Goal: Transaction & Acquisition: Purchase product/service

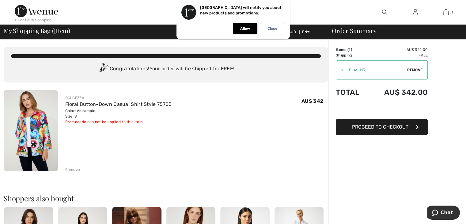
click at [72, 170] on div "Remove" at bounding box center [72, 170] width 15 height 6
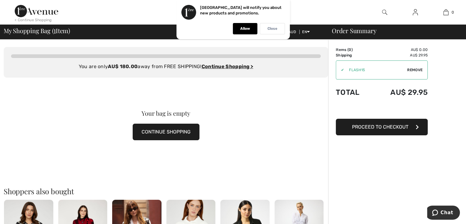
click at [272, 28] on p "Close" at bounding box center [272, 28] width 10 height 5
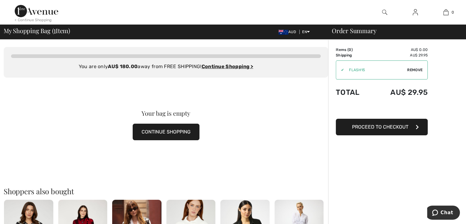
click at [412, 70] on span "Remove" at bounding box center [414, 70] width 15 height 6
click at [413, 12] on img at bounding box center [415, 12] width 5 height 7
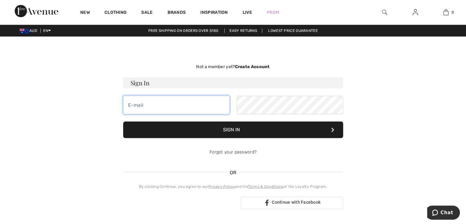
click at [183, 106] on input "email" at bounding box center [176, 105] width 106 height 18
type input "vstesin@bigpond.com"
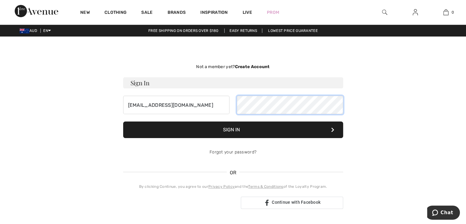
click at [123, 121] on button "Sign In" at bounding box center [233, 129] width 220 height 17
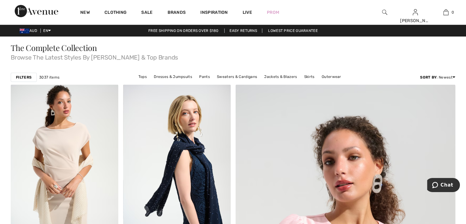
click at [383, 11] on img at bounding box center [384, 12] width 5 height 7
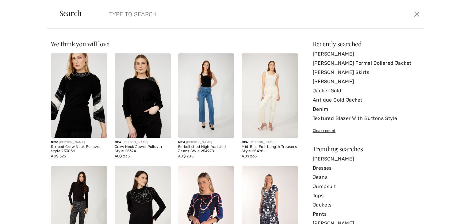
paste input "Frank Lyman *Formal Collared Jacket Style 259726"
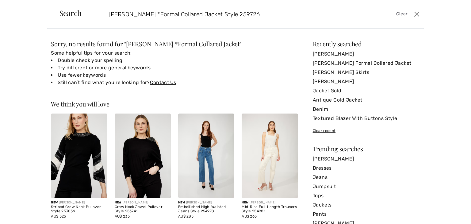
click at [148, 15] on input "Frank Lyman *Formal Collared Jacket Style 259726" at bounding box center [219, 14] width 231 height 18
type input "Frank Lyman Formal Collared Jacket Style 259726"
click at [400, 15] on span "Clear" at bounding box center [401, 14] width 11 height 7
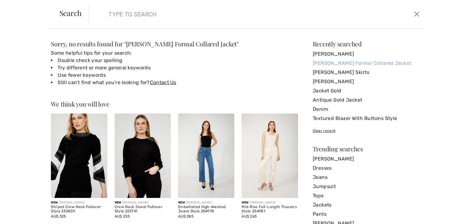
click at [345, 63] on link "[PERSON_NAME] Formal Collared Jacket" at bounding box center [366, 63] width 107 height 9
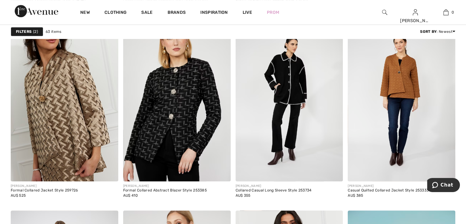
scroll to position [460, 0]
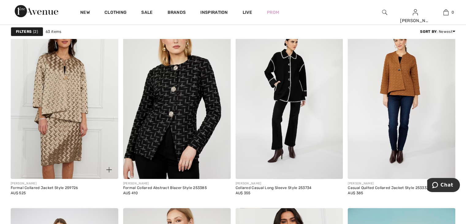
click at [63, 100] on img at bounding box center [65, 97] width 108 height 161
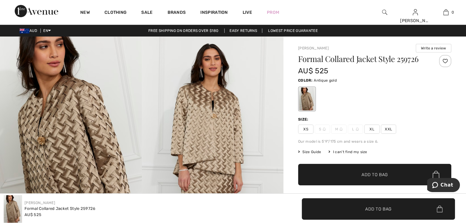
click at [383, 12] on img at bounding box center [384, 12] width 5 height 7
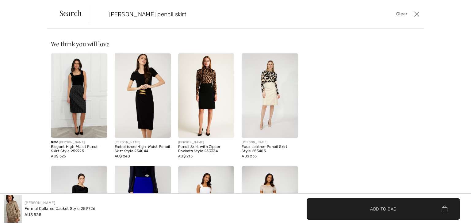
paste input "style 259725"
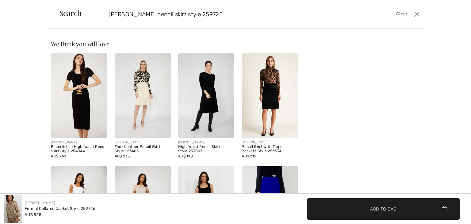
click at [73, 14] on span "Search" at bounding box center [70, 12] width 22 height 7
click at [144, 14] on input "Frank Lyman pencil skirt style 259725" at bounding box center [219, 14] width 231 height 18
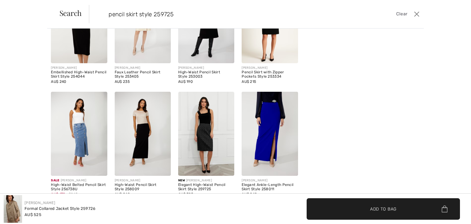
scroll to position [140, 0]
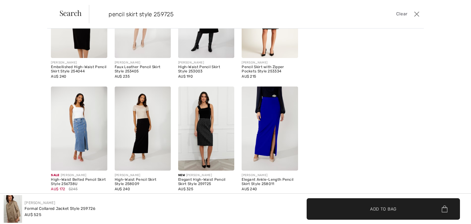
type input "pencil skirt style 259725"
